Goal: Transaction & Acquisition: Purchase product/service

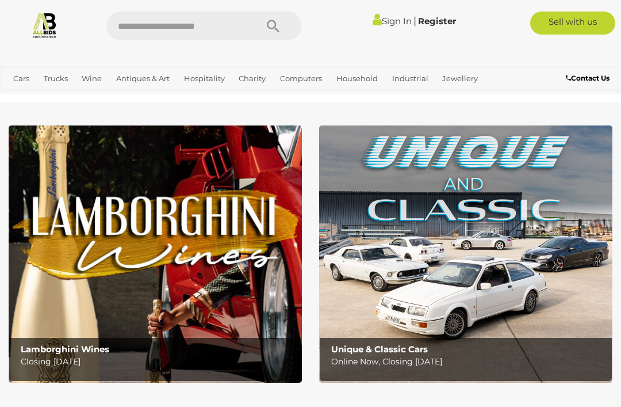
click at [141, 32] on input "text" at bounding box center [175, 26] width 139 height 29
type input "***"
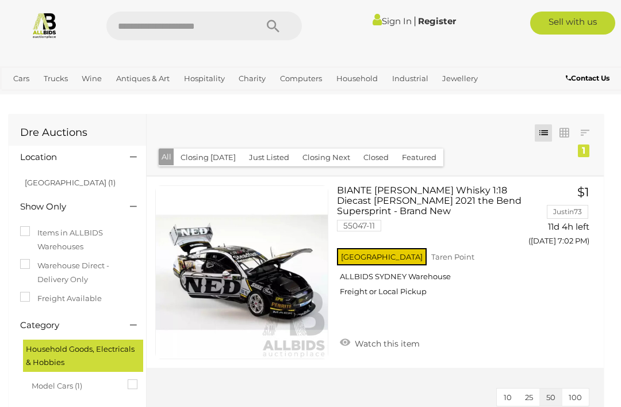
click at [159, 27] on input "text" at bounding box center [175, 26] width 139 height 29
type input "******"
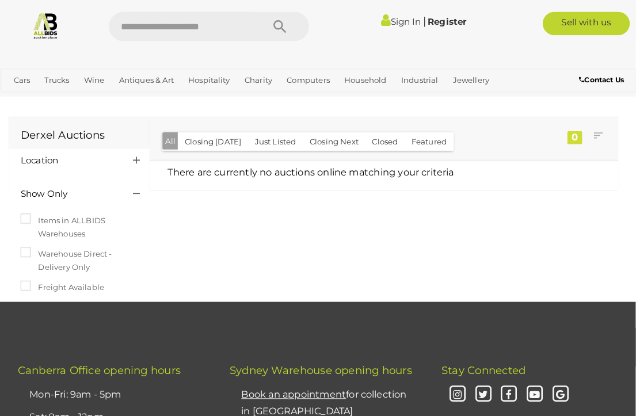
scroll to position [2, 0]
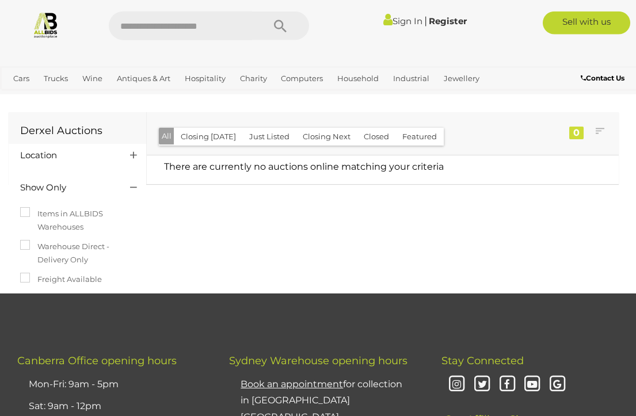
click at [0, 0] on link "Outdoors & Garden" at bounding box center [0, 0] width 0 height 0
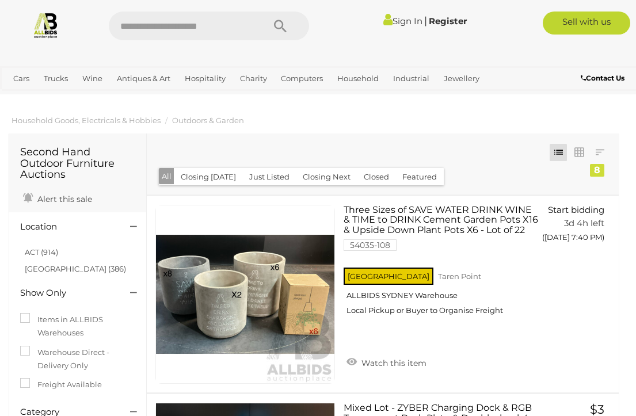
click at [0, 0] on link "Building Materials" at bounding box center [0, 0] width 0 height 0
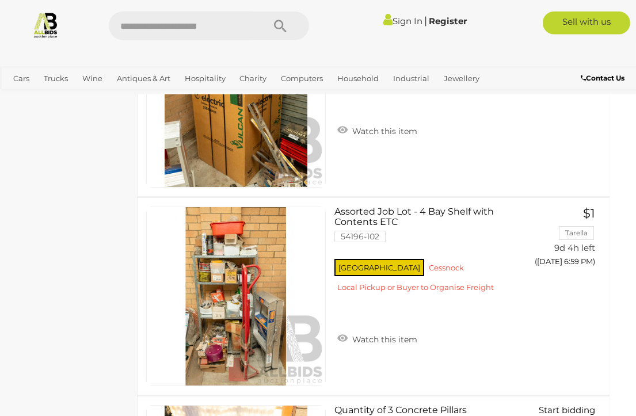
scroll to position [1303, 10]
click at [0, 0] on link "View All Hospitality Auctions" at bounding box center [0, 0] width 0 height 0
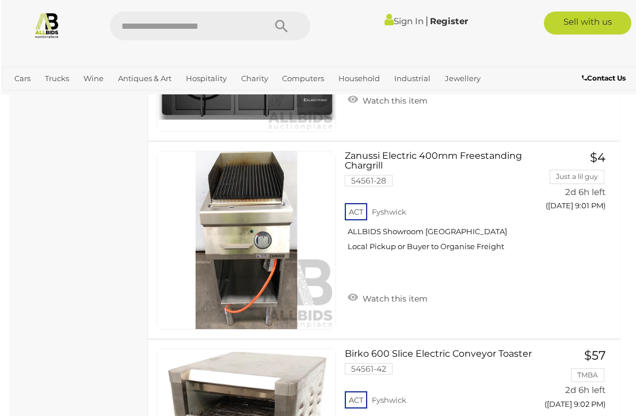
scroll to position [9704, 0]
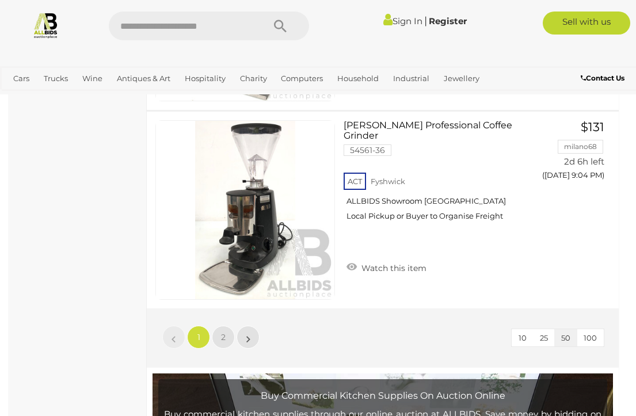
click at [231, 331] on link "2" at bounding box center [223, 337] width 23 height 23
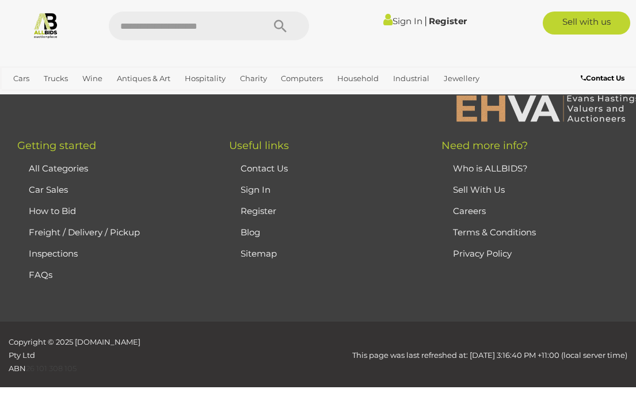
scroll to position [400, 0]
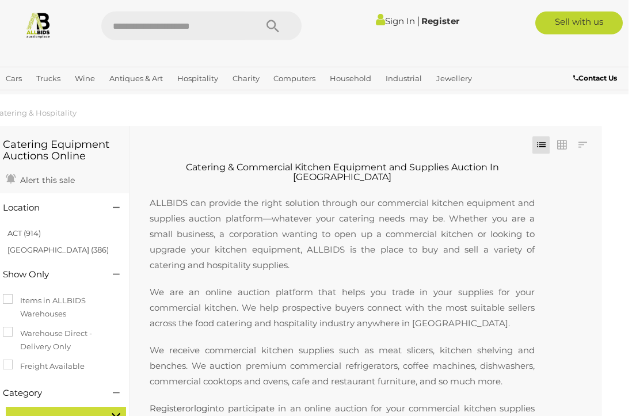
scroll to position [0, 10]
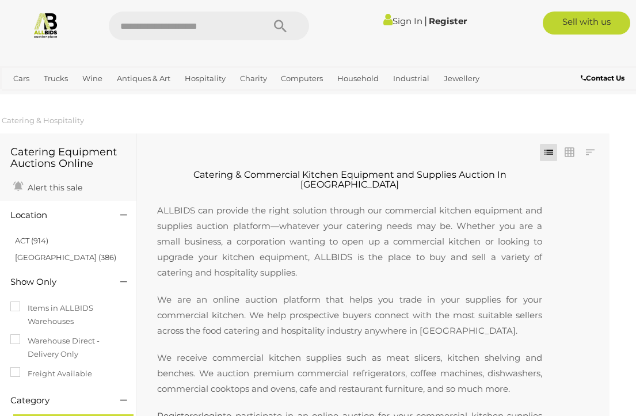
click at [0, 0] on link "Art" at bounding box center [0, 0] width 0 height 0
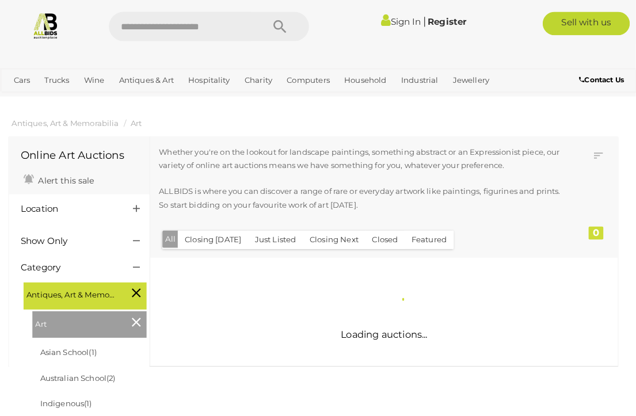
scroll to position [2, 0]
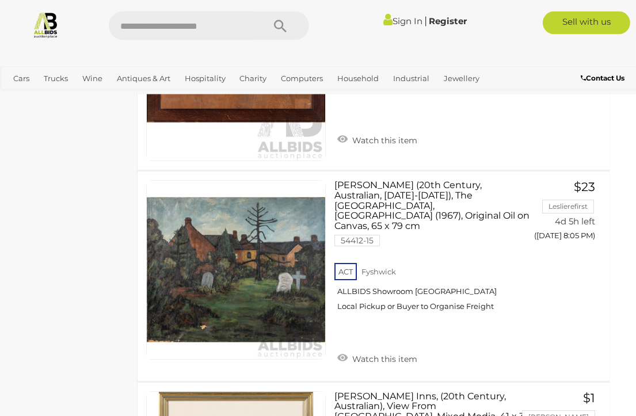
scroll to position [5011, 10]
click at [0, 0] on link "Gemstones" at bounding box center [0, 0] width 0 height 0
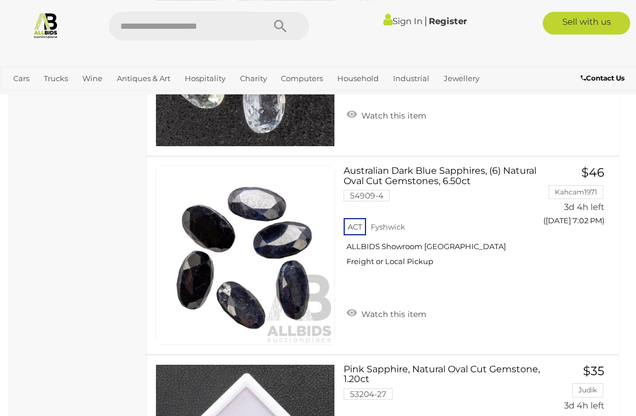
scroll to position [4992, 0]
click at [408, 178] on link "Australian Dark Blue Sapphires, (6) Natural Oval Cut Gemstones, 6.50ct 54909-4 …" at bounding box center [441, 220] width 179 height 109
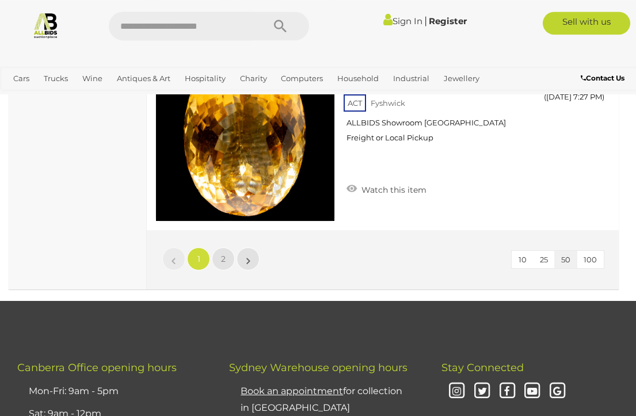
scroll to position [9874, 0]
click at [224, 255] on span "2" at bounding box center [223, 259] width 5 height 10
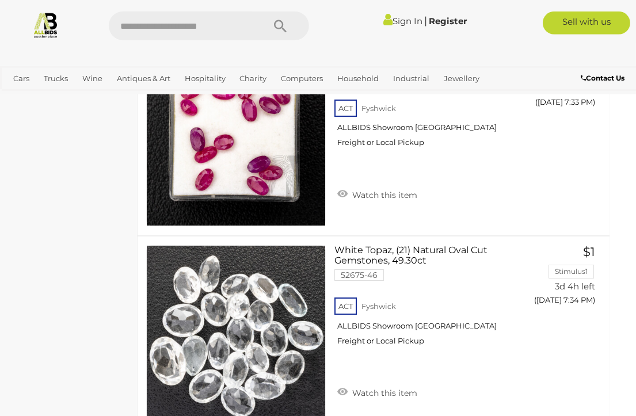
scroll to position [912, 9]
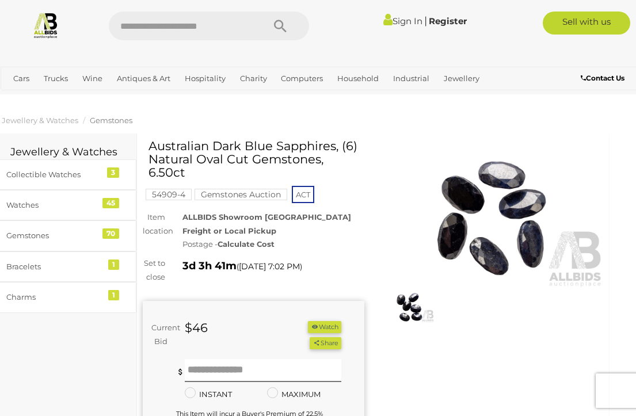
scroll to position [1, 10]
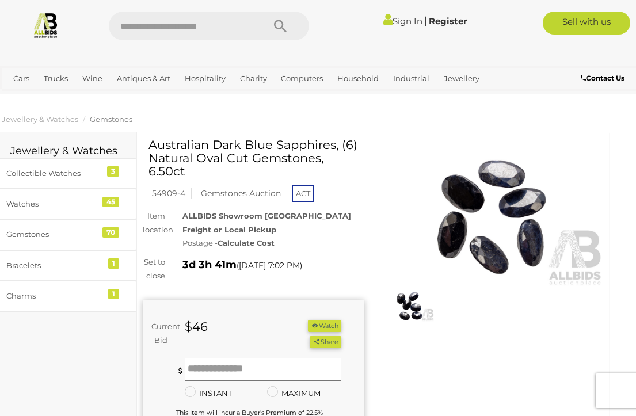
click at [471, 225] on img at bounding box center [491, 215] width 221 height 143
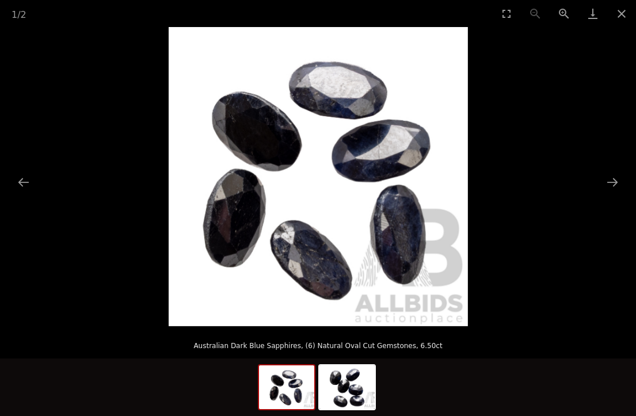
scroll to position [1, 10]
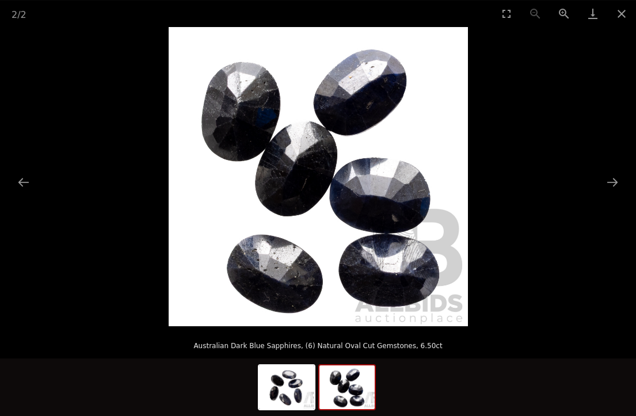
scroll to position [1, 10]
